Goal: Task Accomplishment & Management: Use online tool/utility

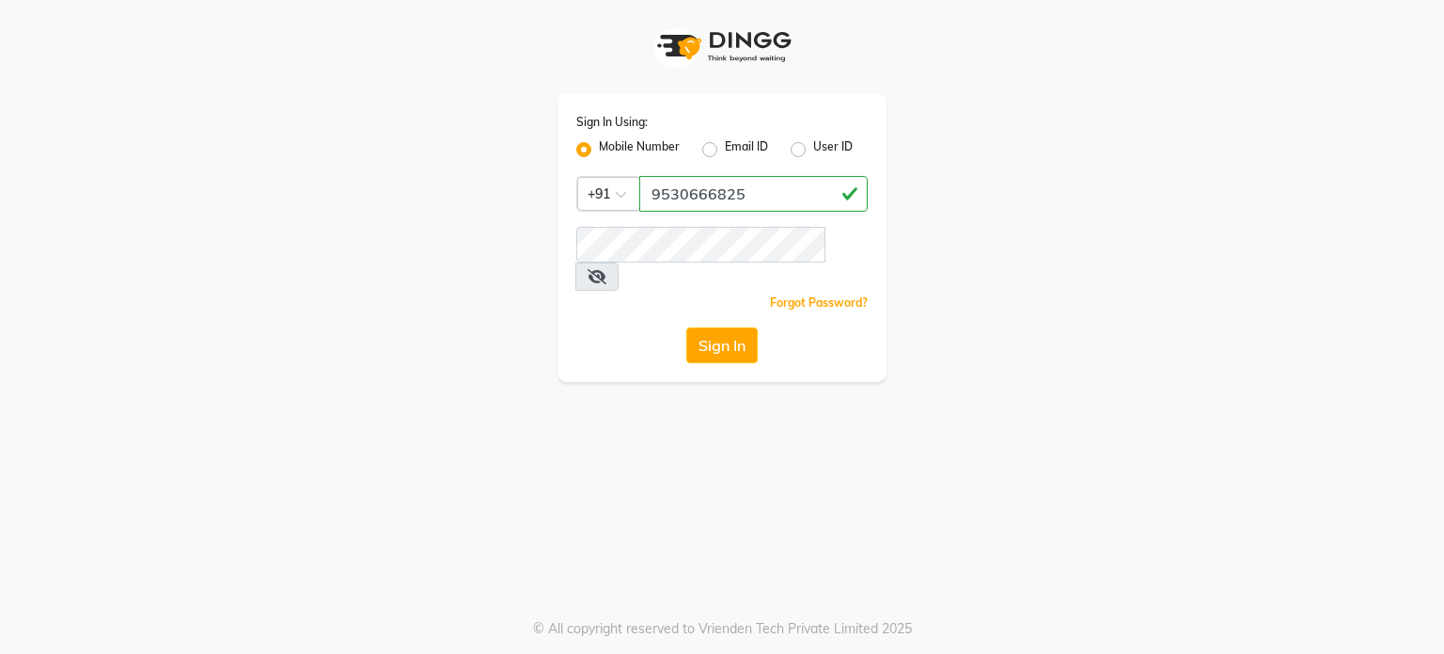
type input "9530666825"
click at [705, 327] on button "Sign In" at bounding box center [721, 345] width 71 height 36
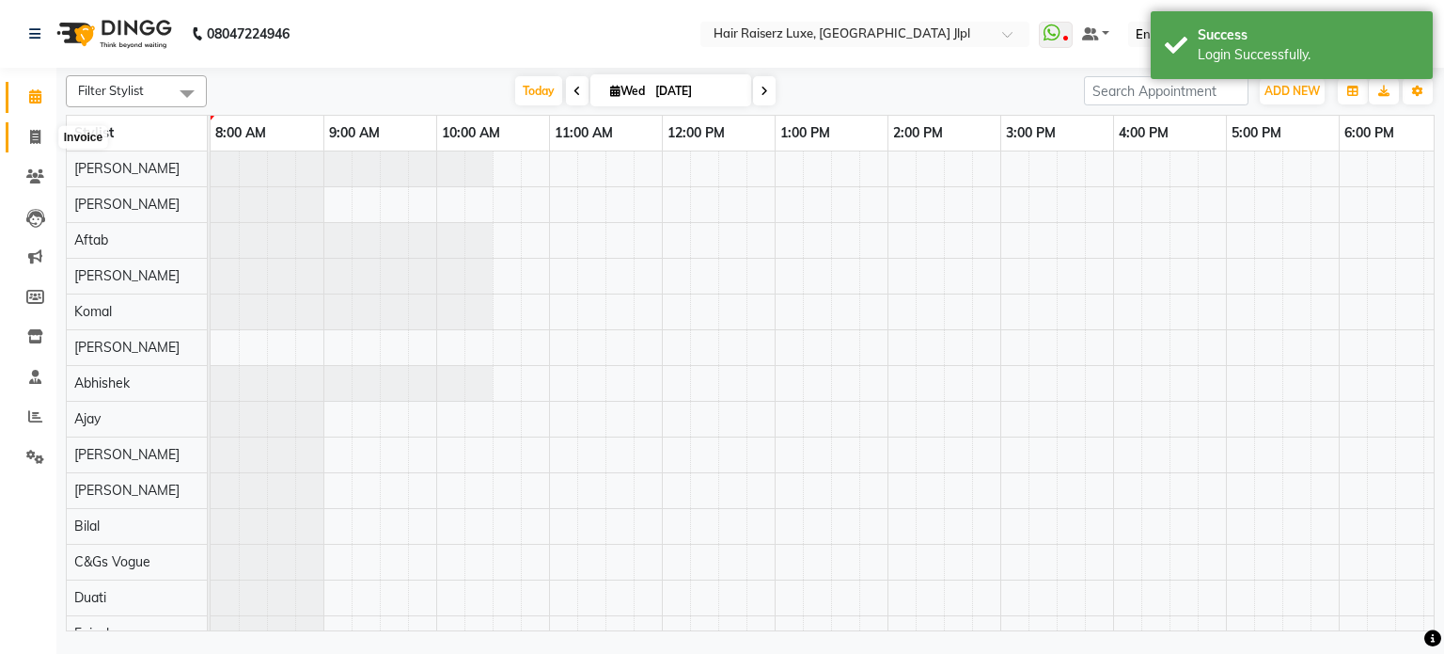
click at [46, 138] on span at bounding box center [35, 138] width 33 height 22
select select "service"
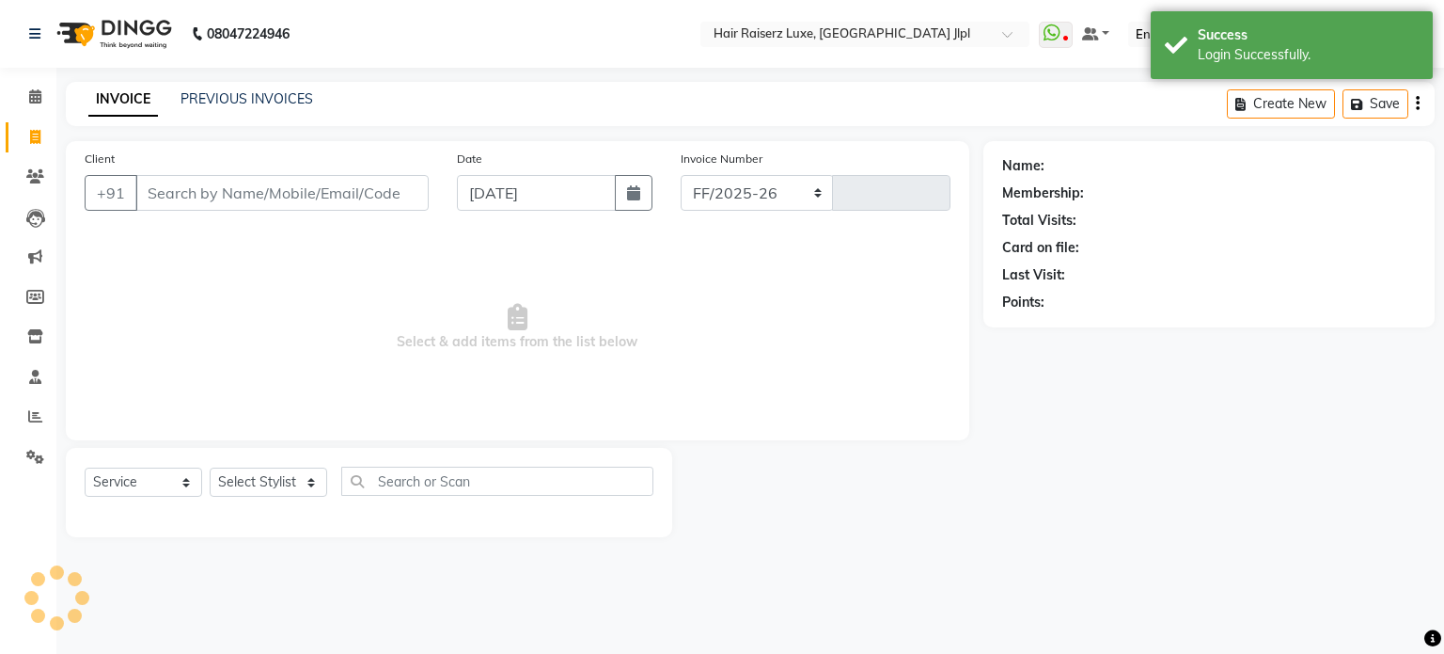
select select "5409"
type input "3260"
click at [233, 98] on link "PREVIOUS INVOICES" at bounding box center [247, 98] width 133 height 17
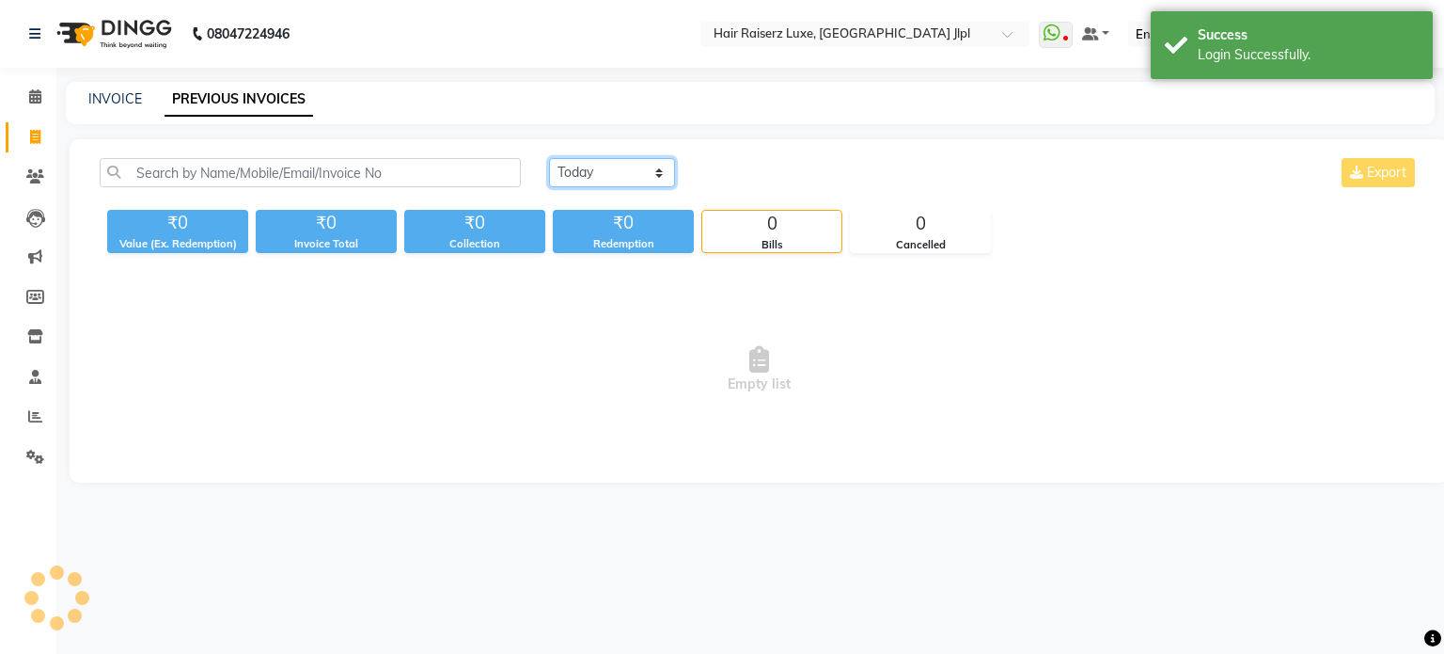
click at [639, 175] on select "[DATE] [DATE] Custom Range" at bounding box center [612, 172] width 126 height 29
select select "[DATE]"
click at [549, 158] on select "[DATE] [DATE] Custom Range" at bounding box center [612, 172] width 126 height 29
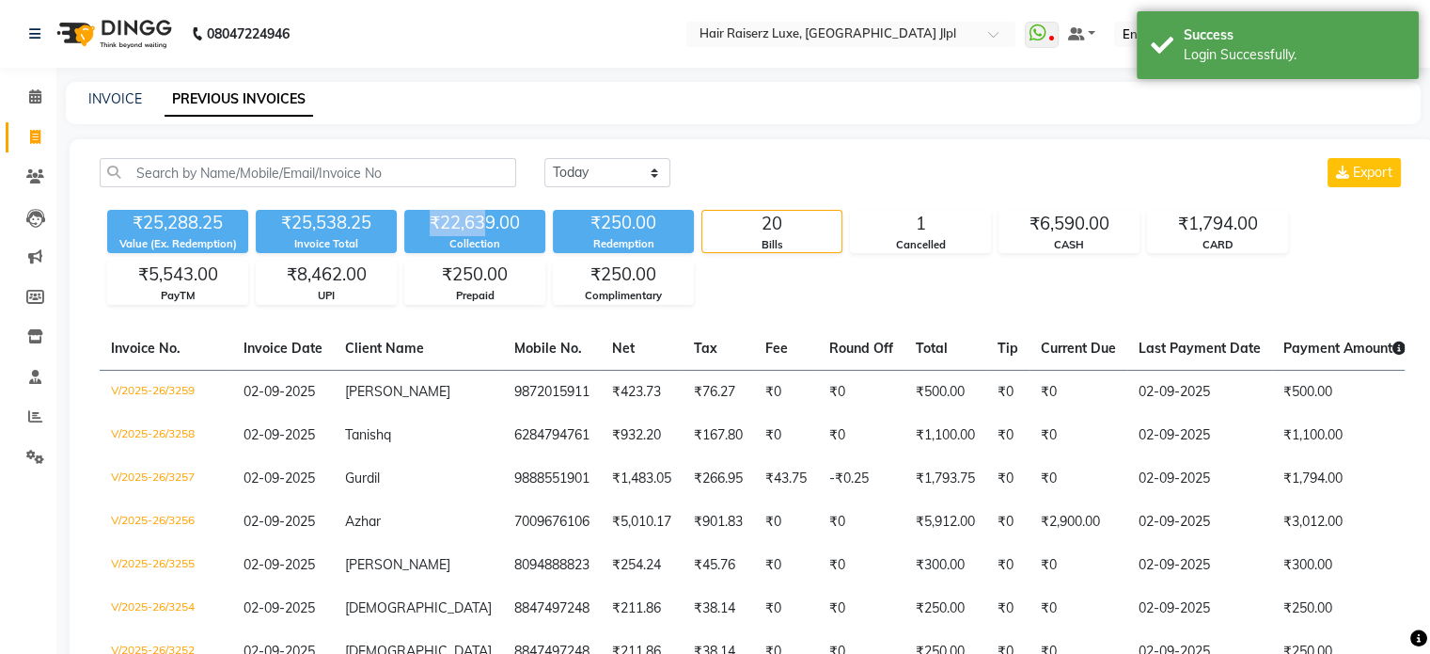
drag, startPoint x: 489, startPoint y: 218, endPoint x: 411, endPoint y: 221, distance: 78.1
click at [411, 221] on div "₹22,639.00" at bounding box center [474, 223] width 141 height 26
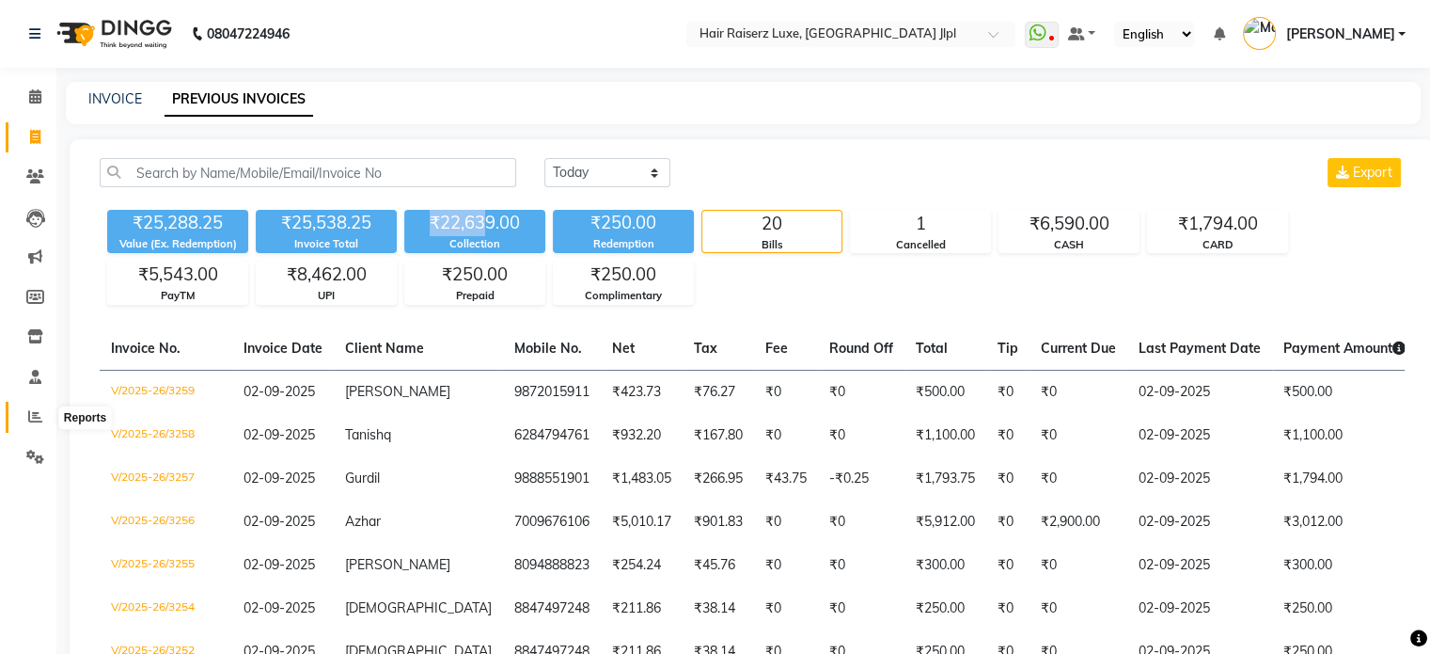
click at [32, 423] on icon at bounding box center [35, 416] width 14 height 14
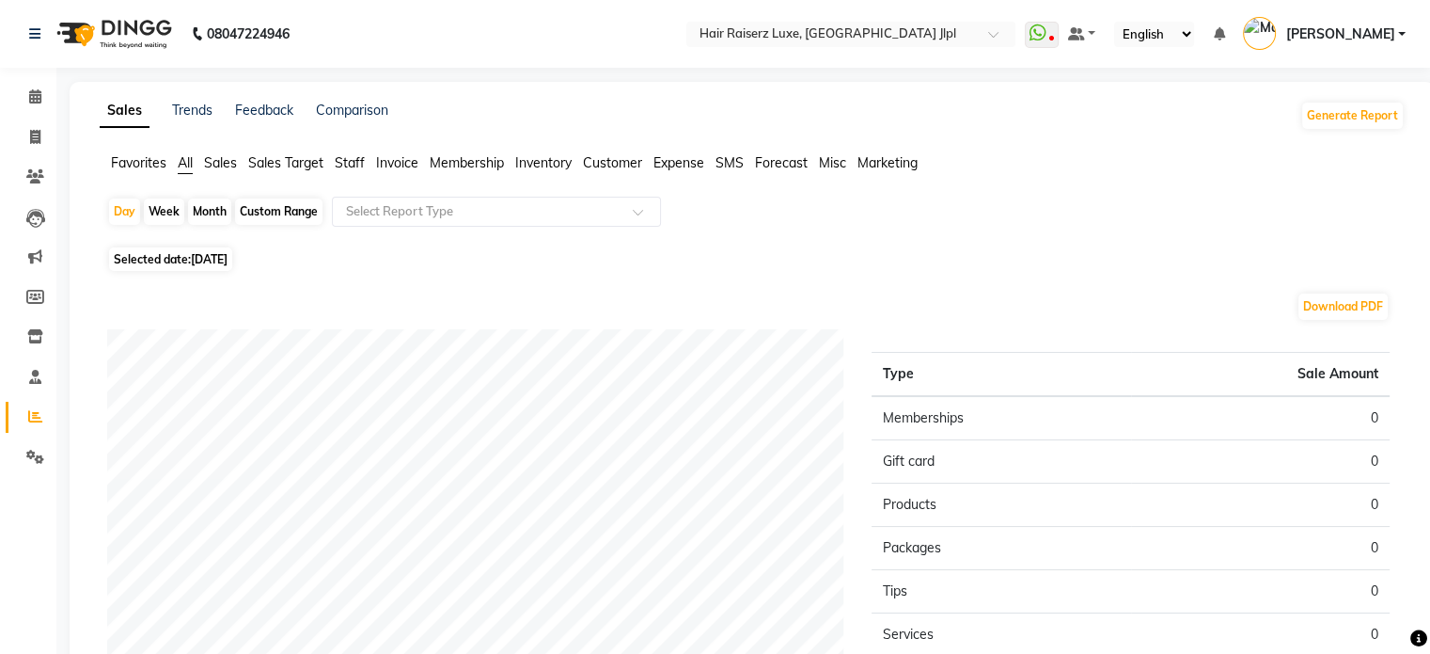
click at [282, 161] on span "Sales Target" at bounding box center [285, 162] width 75 height 17
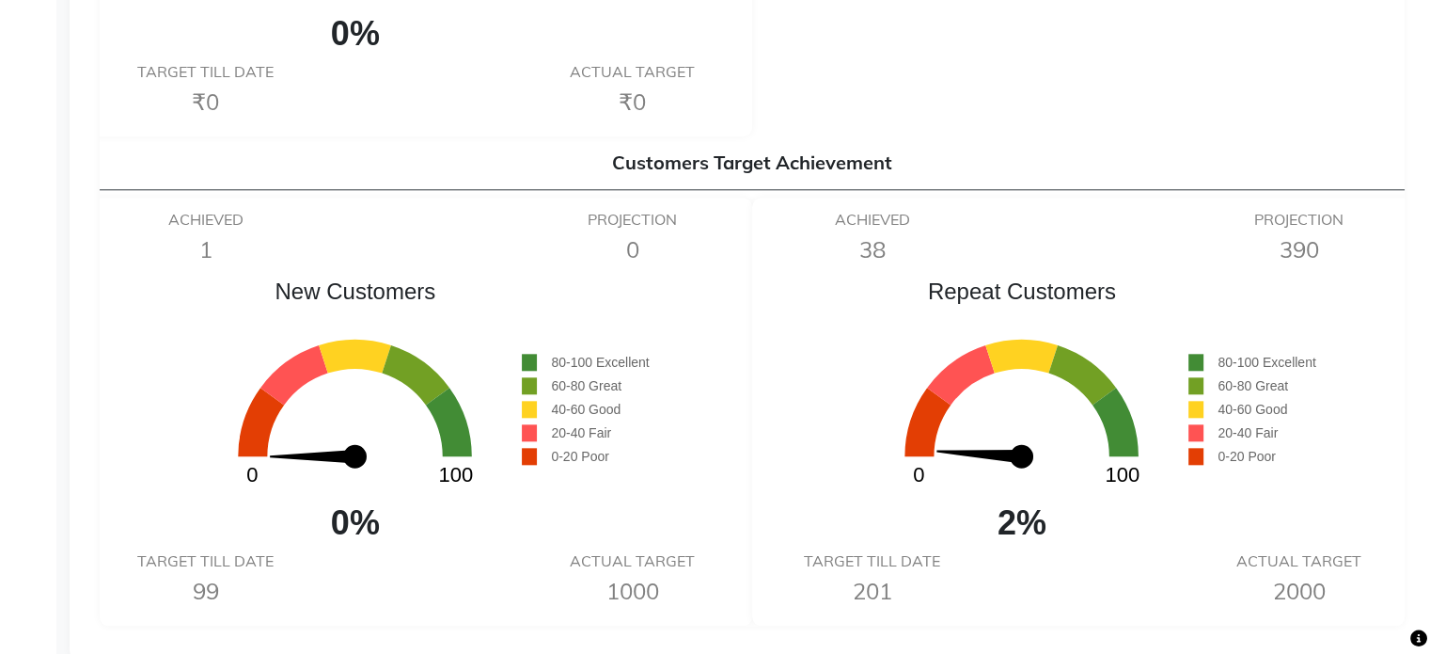
scroll to position [1951, 0]
